Goal: Task Accomplishment & Management: Use online tool/utility

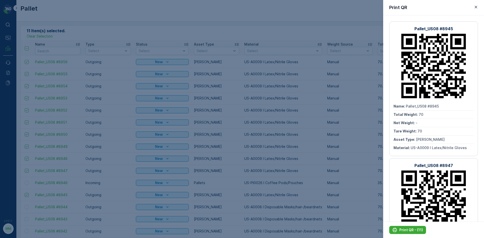
click at [119, 10] on div at bounding box center [242, 119] width 484 height 238
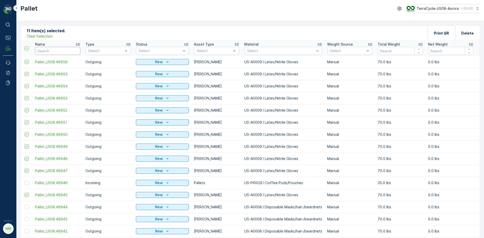
click at [52, 52] on input "text" at bounding box center [57, 51] width 45 height 8
click at [49, 37] on p "Clear Selection" at bounding box center [40, 36] width 26 height 5
click at [52, 34] on p "Add" at bounding box center [52, 32] width 7 height 5
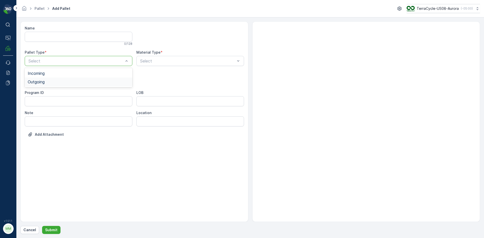
click at [67, 83] on div "Outgoing" at bounding box center [78, 82] width 101 height 5
click at [38, 102] on div "Bales" at bounding box center [78, 102] width 101 height 5
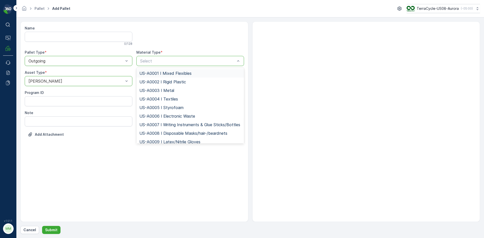
click at [189, 75] on span "US-A0001 I Mixed Flexibles" at bounding box center [165, 73] width 52 height 5
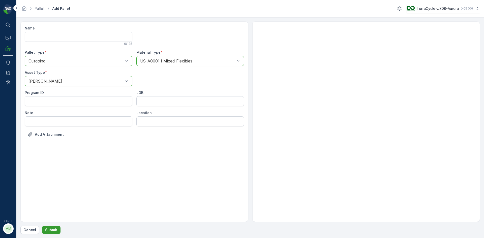
click at [50, 230] on p "Submit" at bounding box center [51, 229] width 12 height 5
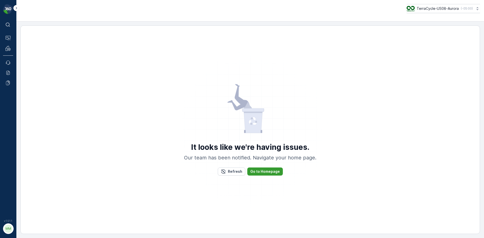
click at [270, 171] on p "Go to Homepage" at bounding box center [264, 171] width 29 height 5
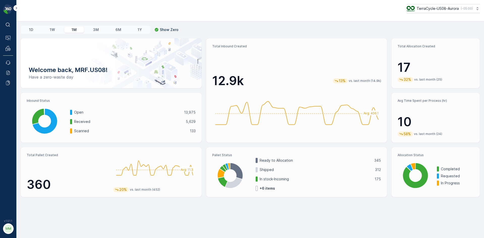
click at [8, 7] on img at bounding box center [8, 9] width 10 height 10
click at [14, 7] on icon at bounding box center [17, 8] width 6 height 6
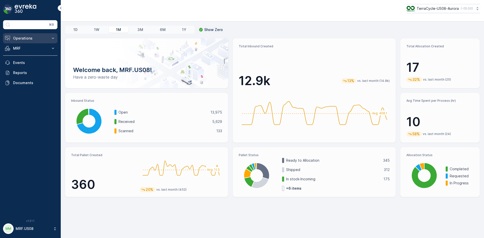
click at [31, 36] on p "Operations" at bounding box center [30, 38] width 34 height 5
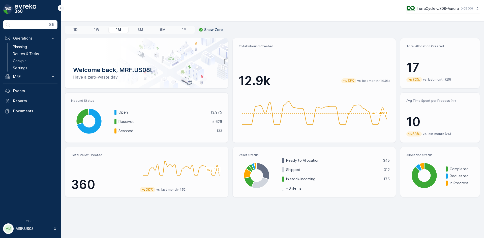
click at [60, 7] on icon at bounding box center [61, 8] width 6 height 6
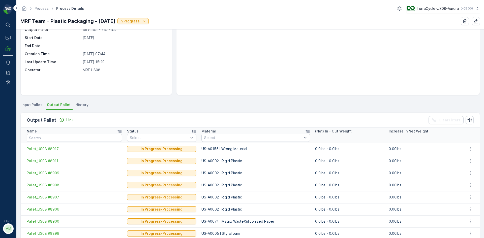
scroll to position [50, 0]
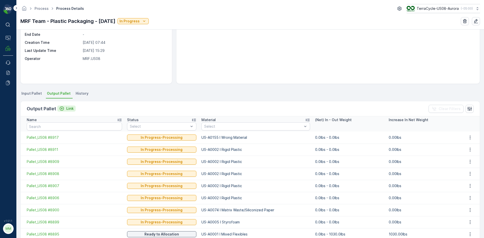
click at [71, 108] on p "Link" at bounding box center [69, 108] width 7 height 5
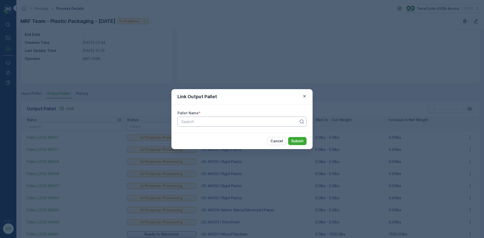
click at [235, 121] on div at bounding box center [240, 121] width 118 height 5
type input "8960"
click at [258, 133] on div "Pallet_US08 #8960" at bounding box center [241, 134] width 123 height 5
click at [299, 141] on p "Submit" at bounding box center [297, 141] width 12 height 5
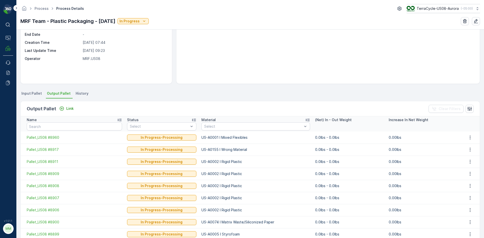
click at [59, 94] on span "Output Pallet" at bounding box center [59, 93] width 24 height 5
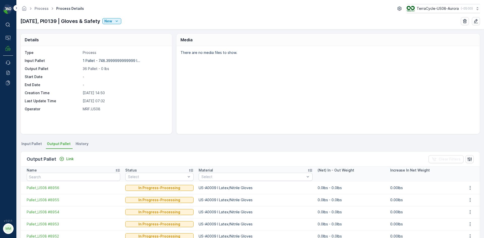
click at [9, 7] on img at bounding box center [8, 9] width 10 height 10
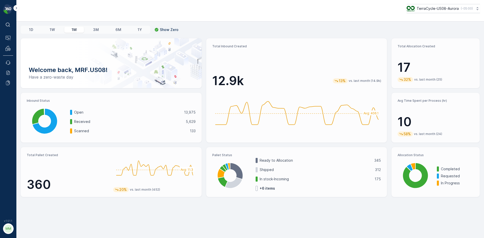
click at [7, 8] on img at bounding box center [8, 9] width 10 height 10
click at [24, 62] on p "Pallet" at bounding box center [23, 62] width 10 height 5
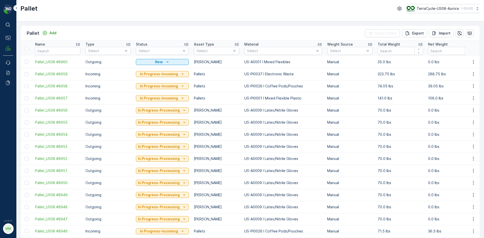
drag, startPoint x: 27, startPoint y: 61, endPoint x: 33, endPoint y: 63, distance: 6.5
click at [27, 61] on div at bounding box center [27, 62] width 4 height 4
click at [25, 60] on input "checkbox" at bounding box center [25, 60] width 0 height 0
click at [437, 33] on p "Print QR" at bounding box center [440, 33] width 15 height 5
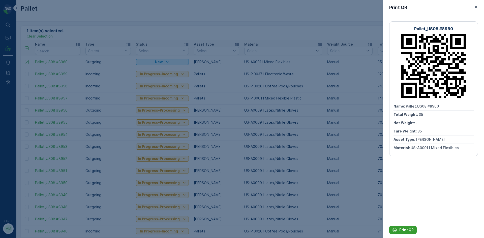
click at [400, 227] on button "Print QR" at bounding box center [402, 230] width 27 height 8
click at [98, 7] on div at bounding box center [242, 119] width 484 height 238
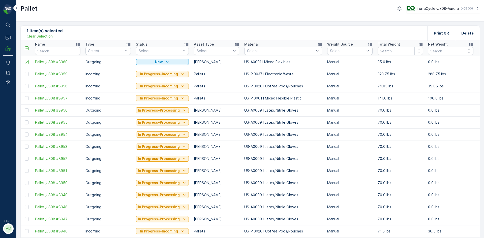
click at [49, 37] on p "Clear Selection" at bounding box center [40, 36] width 26 height 5
click at [54, 32] on p "Add" at bounding box center [52, 32] width 7 height 5
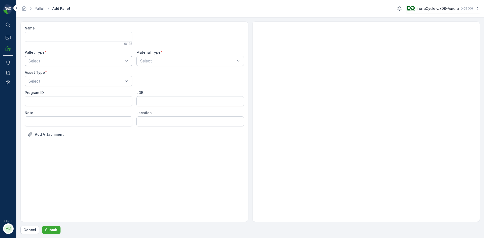
click at [49, 57] on div "Select" at bounding box center [79, 61] width 108 height 10
click at [47, 82] on div "Outgoing" at bounding box center [78, 82] width 101 height 5
click at [40, 94] on span "[PERSON_NAME]" at bounding box center [45, 93] width 34 height 5
click at [170, 61] on div at bounding box center [188, 61] width 96 height 5
click at [171, 61] on div at bounding box center [188, 61] width 96 height 5
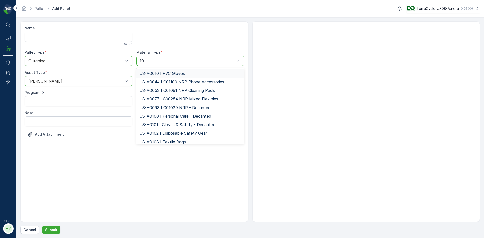
type input "101"
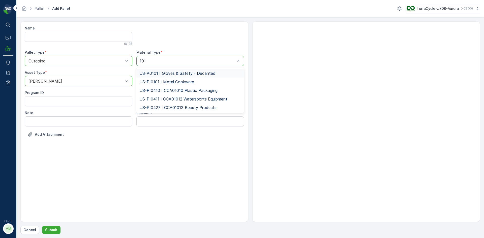
click at [188, 72] on span "US-A0101 I Gloves & Safety - Decanted" at bounding box center [177, 73] width 76 height 5
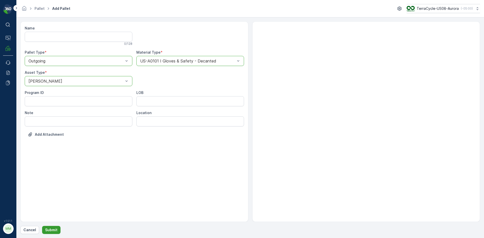
click at [53, 227] on button "Submit" at bounding box center [51, 230] width 18 height 8
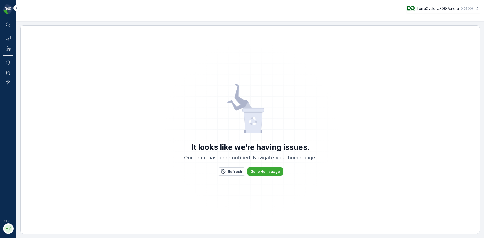
click at [27, 61] on div "It looks like we're having issues. Our team has been notified. Navigate your ho…" at bounding box center [250, 130] width 447 height 198
click at [223, 171] on icon "Refresh" at bounding box center [223, 171] width 4 height 4
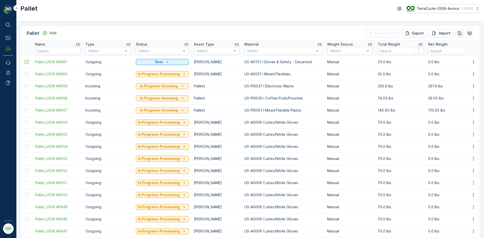
click at [27, 62] on div at bounding box center [27, 62] width 4 height 4
click at [25, 60] on input "checkbox" at bounding box center [25, 60] width 0 height 0
click at [437, 31] on p "Print QR" at bounding box center [440, 33] width 15 height 5
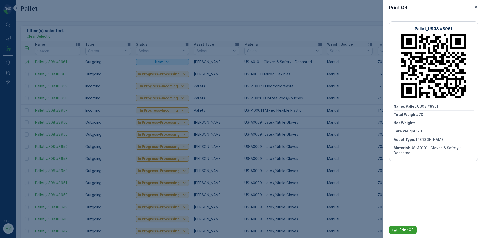
click at [402, 228] on p "Print QR" at bounding box center [406, 229] width 14 height 5
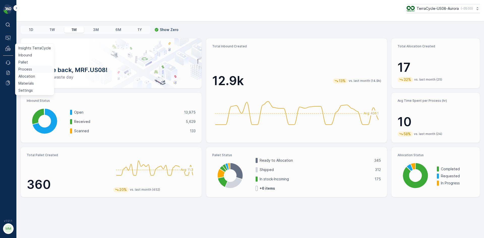
click at [25, 69] on p "Process" at bounding box center [25, 69] width 14 height 5
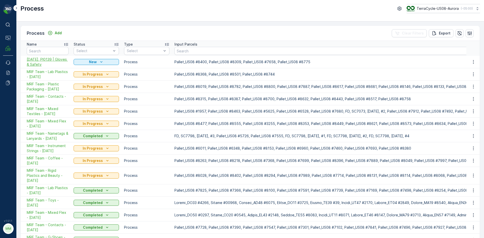
click at [41, 64] on span "[DATE], PI0139 | Gloves & Safety" at bounding box center [48, 62] width 42 height 10
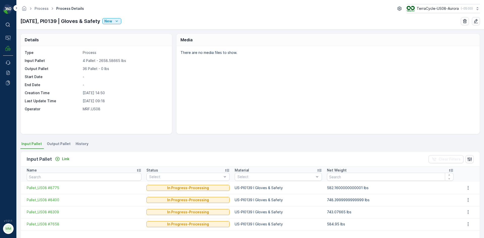
click at [60, 143] on span "Output Pallet" at bounding box center [59, 143] width 24 height 5
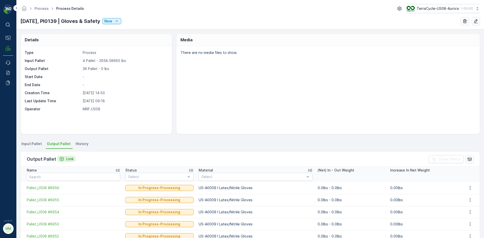
click at [68, 156] on p "Link" at bounding box center [69, 158] width 7 height 5
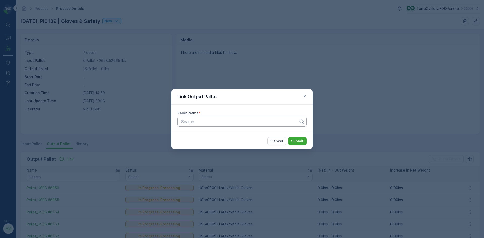
click at [213, 121] on div at bounding box center [240, 121] width 118 height 5
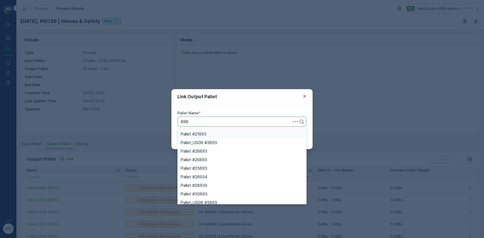
type input "8961"
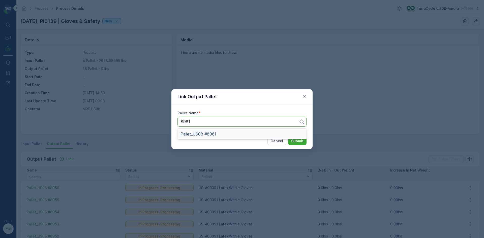
drag, startPoint x: 222, startPoint y: 131, endPoint x: 226, endPoint y: 127, distance: 6.6
click at [222, 132] on div "Pallet_US08 #8961" at bounding box center [241, 134] width 123 height 5
click at [297, 141] on p "Submit" at bounding box center [297, 141] width 12 height 5
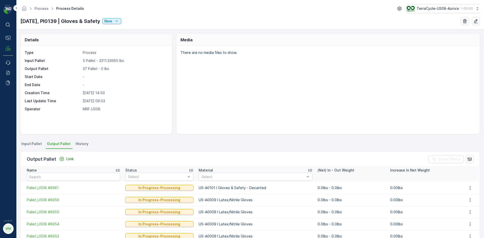
click at [63, 155] on div "Output Pallet Link Clear Filters" at bounding box center [250, 159] width 459 height 15
click at [66, 158] on p "Link" at bounding box center [69, 158] width 7 height 5
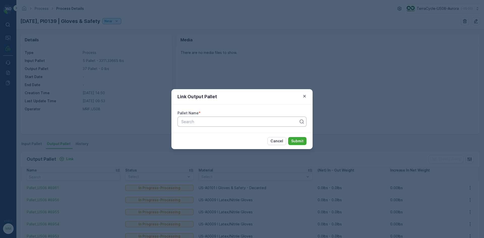
click at [189, 119] on div at bounding box center [240, 121] width 118 height 5
type input "8963"
click at [206, 134] on span "Pallet_US08 #8963" at bounding box center [198, 134] width 37 height 5
click at [302, 140] on p "Submit" at bounding box center [297, 141] width 12 height 5
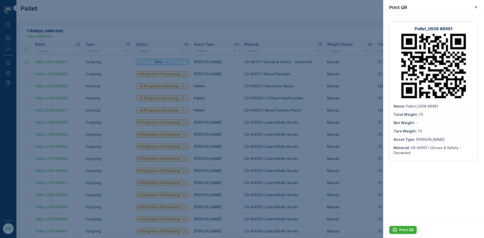
click at [75, 11] on div at bounding box center [242, 119] width 484 height 238
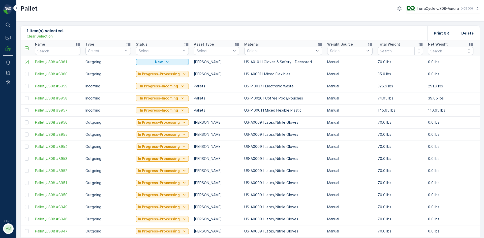
click at [47, 36] on p "Clear Selection" at bounding box center [40, 36] width 26 height 5
click at [55, 32] on p "Add" at bounding box center [52, 32] width 7 height 5
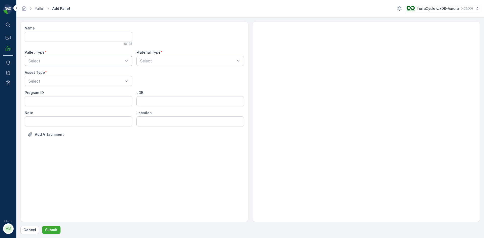
click at [80, 57] on div "Select" at bounding box center [79, 61] width 108 height 10
click at [29, 82] on span "Outgoing" at bounding box center [36, 82] width 17 height 5
click at [38, 93] on span "Gaylord" at bounding box center [45, 93] width 34 height 5
type input "11"
click at [150, 59] on div at bounding box center [188, 61] width 96 height 5
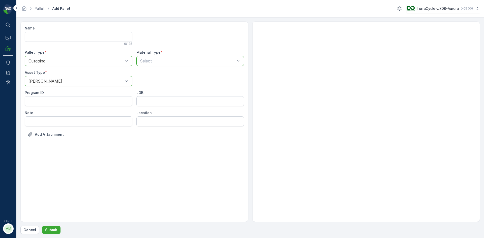
click at [150, 59] on div at bounding box center [188, 61] width 96 height 5
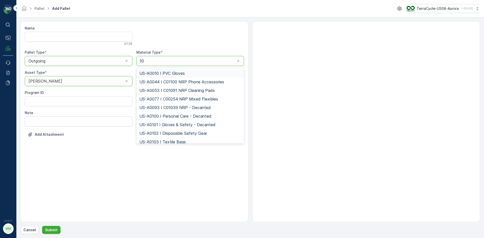
type input "101"
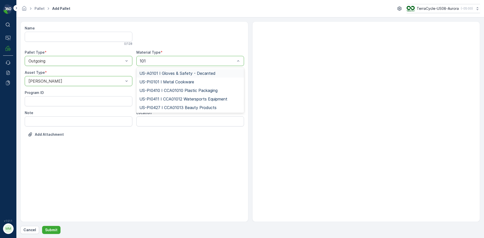
click at [206, 70] on div "US-A0101 I Gloves & Safety - Decanted" at bounding box center [190, 73] width 108 height 9
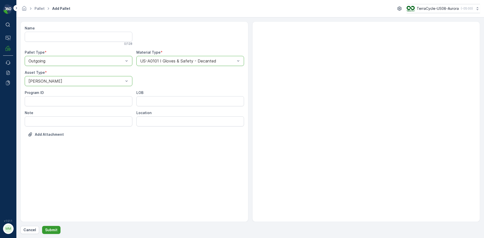
click at [50, 227] on button "Submit" at bounding box center [51, 230] width 18 height 8
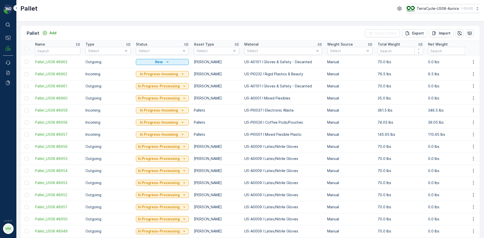
drag, startPoint x: 27, startPoint y: 61, endPoint x: 32, endPoint y: 62, distance: 5.4
click at [27, 61] on div at bounding box center [27, 62] width 4 height 4
click at [25, 60] on input "checkbox" at bounding box center [25, 60] width 0 height 0
click at [443, 31] on p "Print QR" at bounding box center [440, 33] width 15 height 5
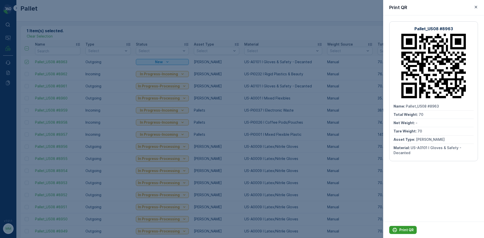
click at [401, 228] on p "Print QR" at bounding box center [406, 229] width 14 height 5
